Goal: Find contact information: Find contact information

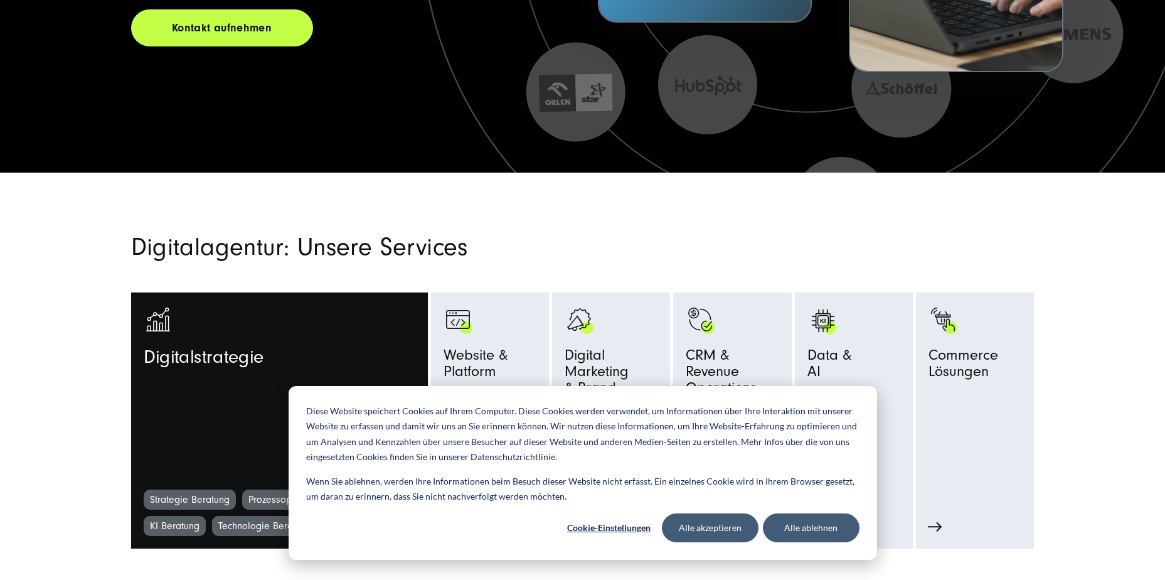
scroll to position [565, 0]
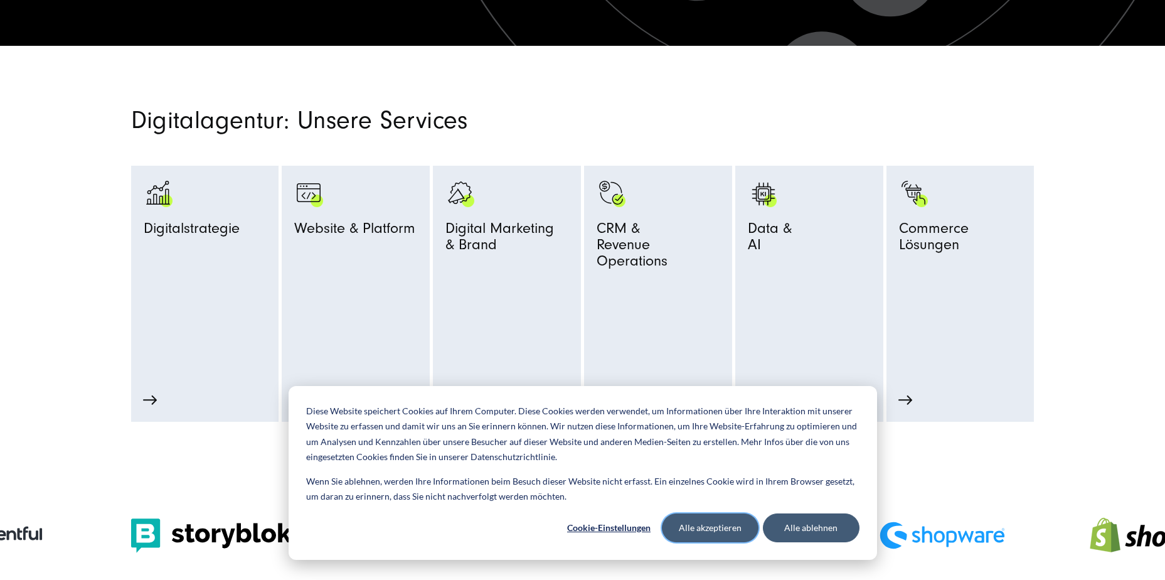
click at [705, 528] on button "Alle akzeptieren" at bounding box center [710, 527] width 97 height 29
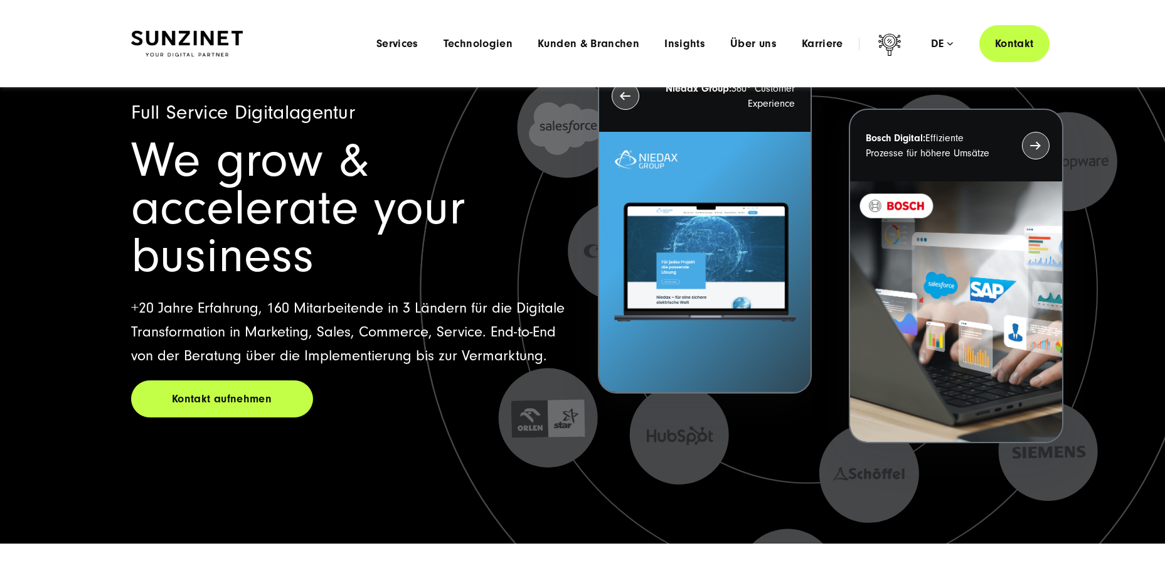
scroll to position [0, 0]
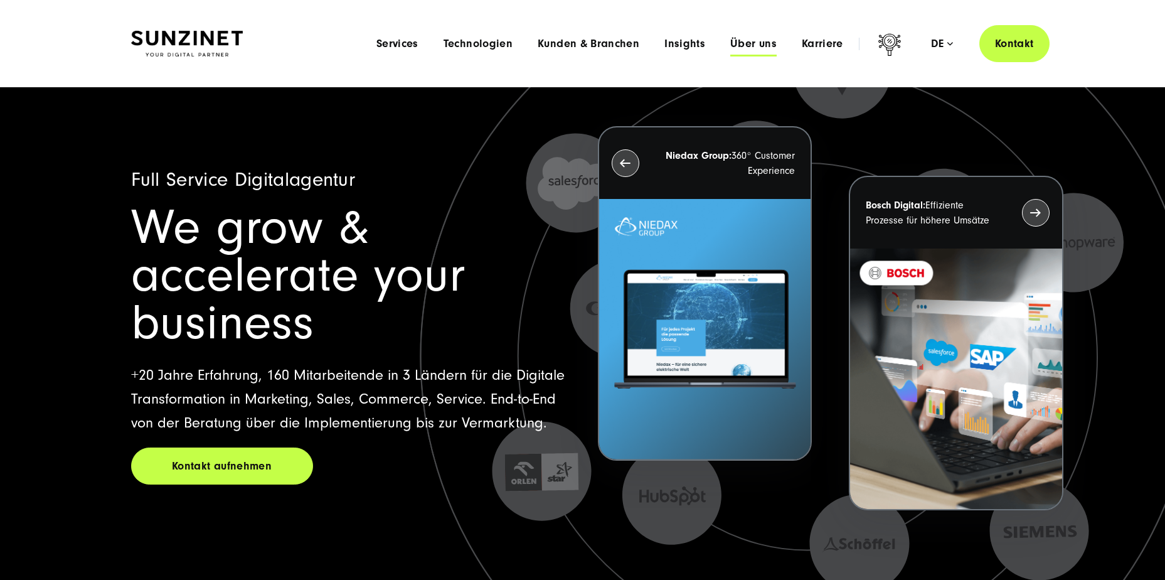
click at [741, 41] on span "Über uns" at bounding box center [754, 44] width 46 height 13
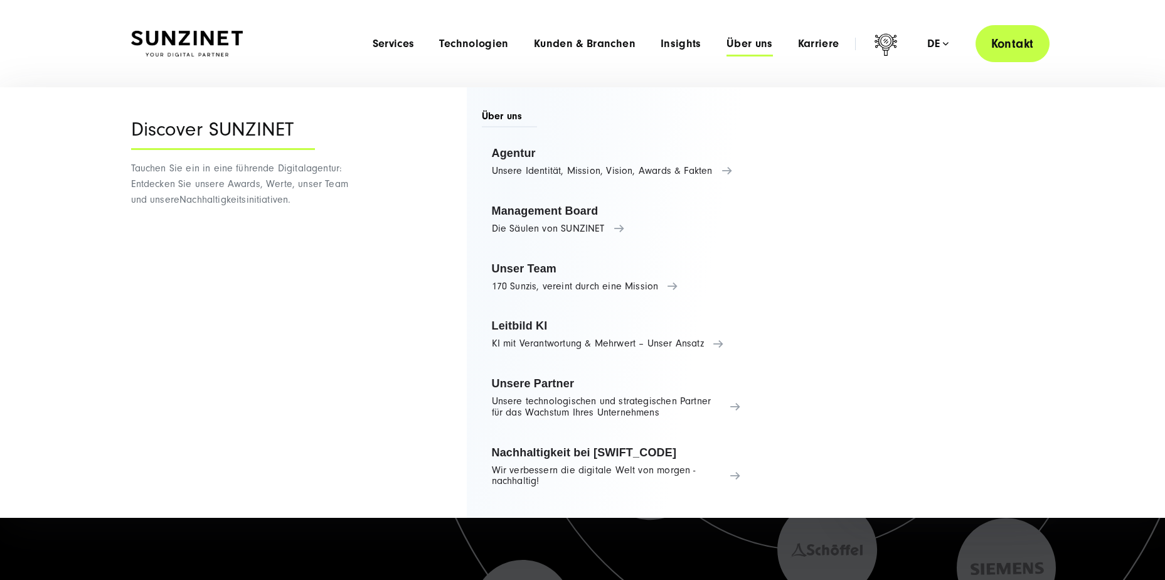
click at [1007, 40] on link "Kontakt" at bounding box center [1013, 43] width 74 height 37
